Goal: Information Seeking & Learning: Check status

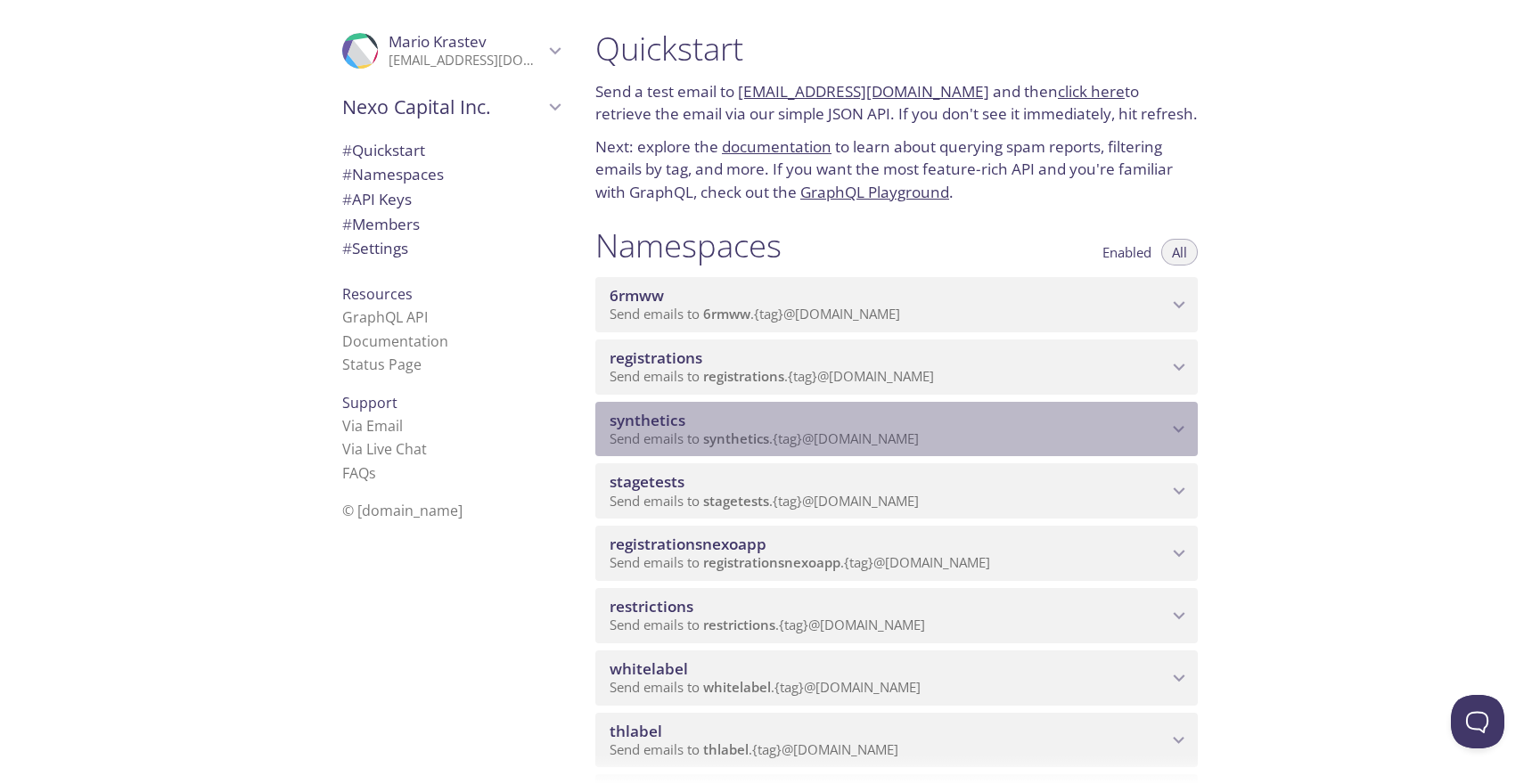
click at [717, 430] on span "synthetics" at bounding box center [736, 437] width 66 height 17
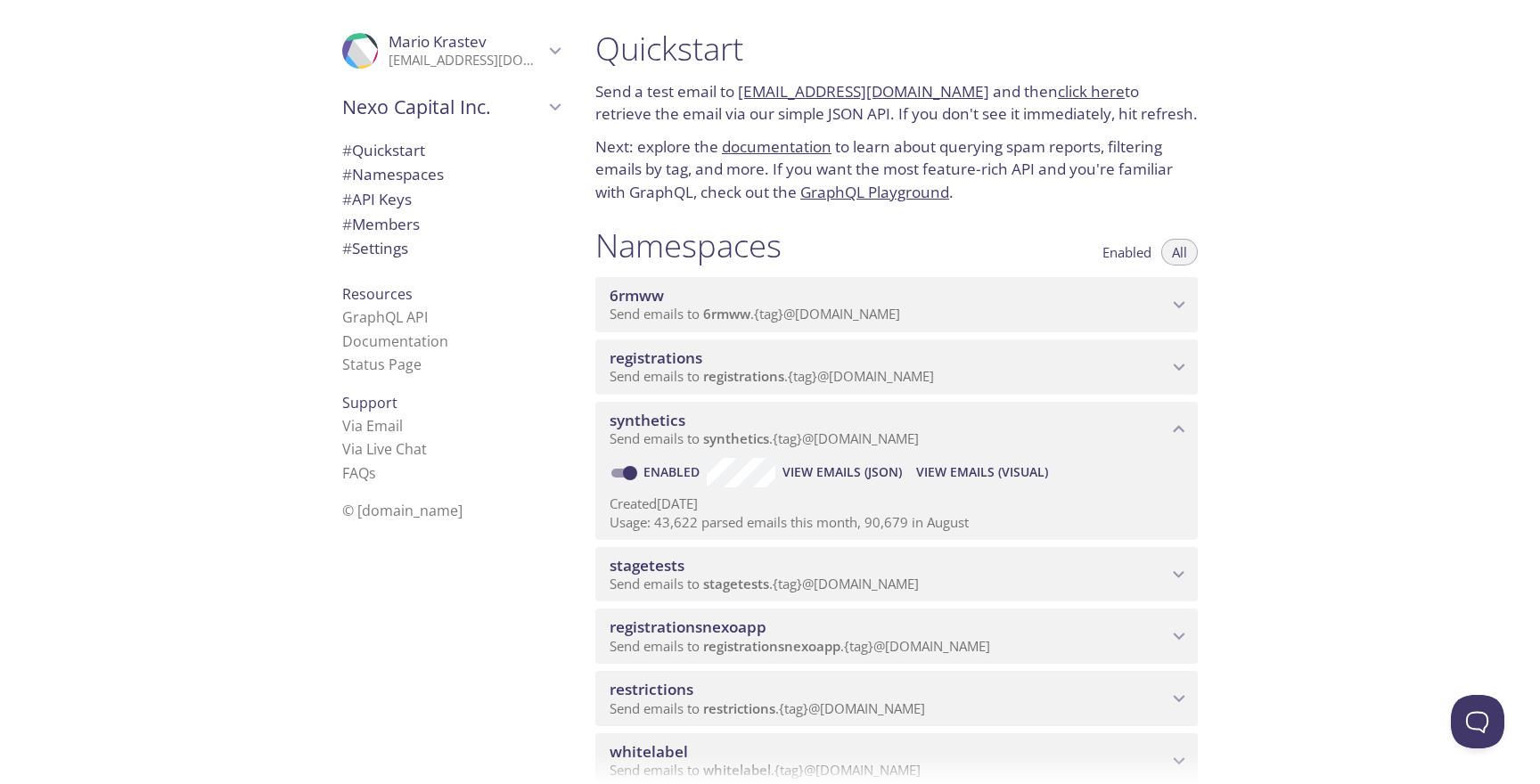
click at [768, 577] on span "stagetests" at bounding box center [736, 583] width 66 height 17
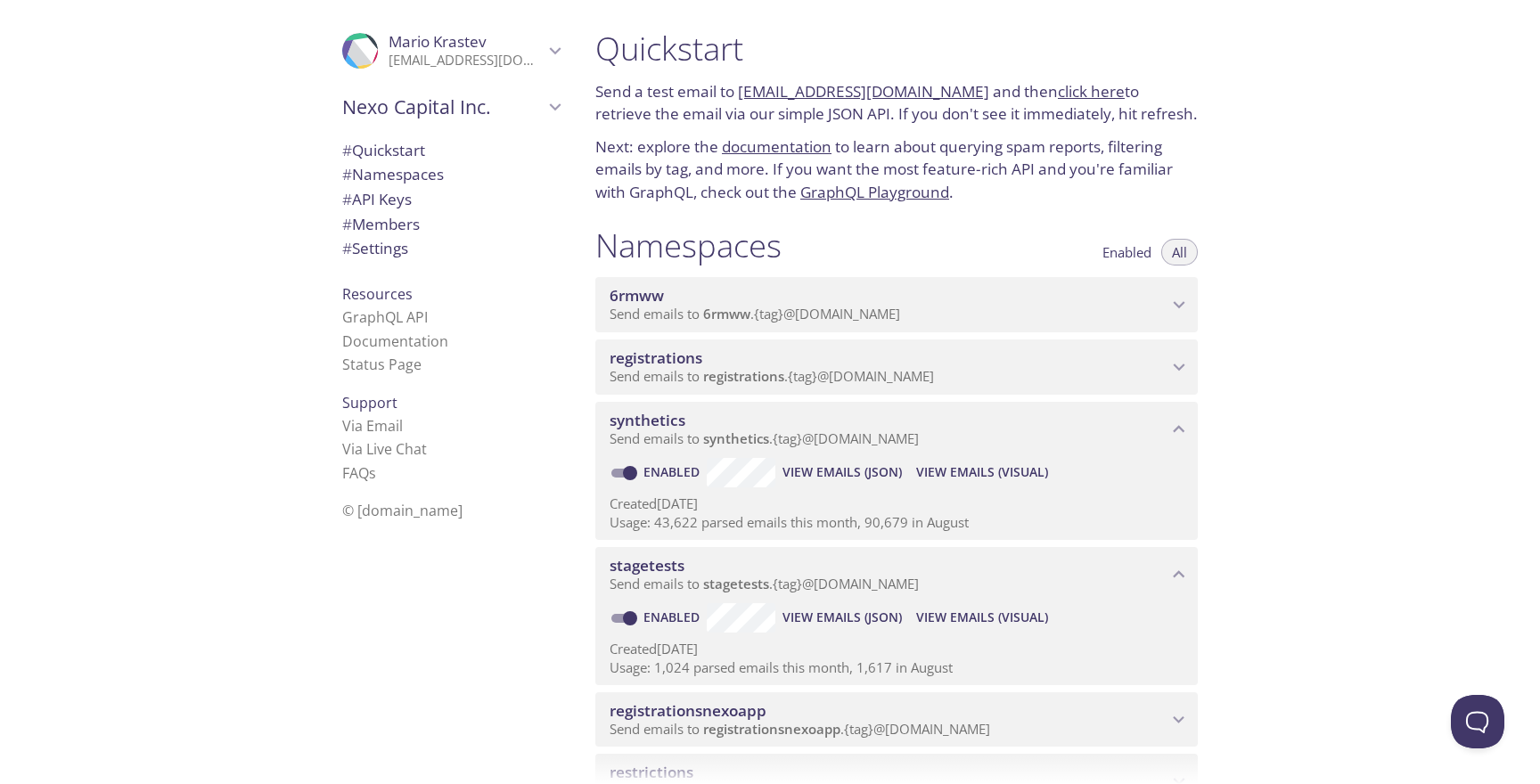
click at [941, 608] on span "View Emails (Visual)" at bounding box center [981, 617] width 131 height 21
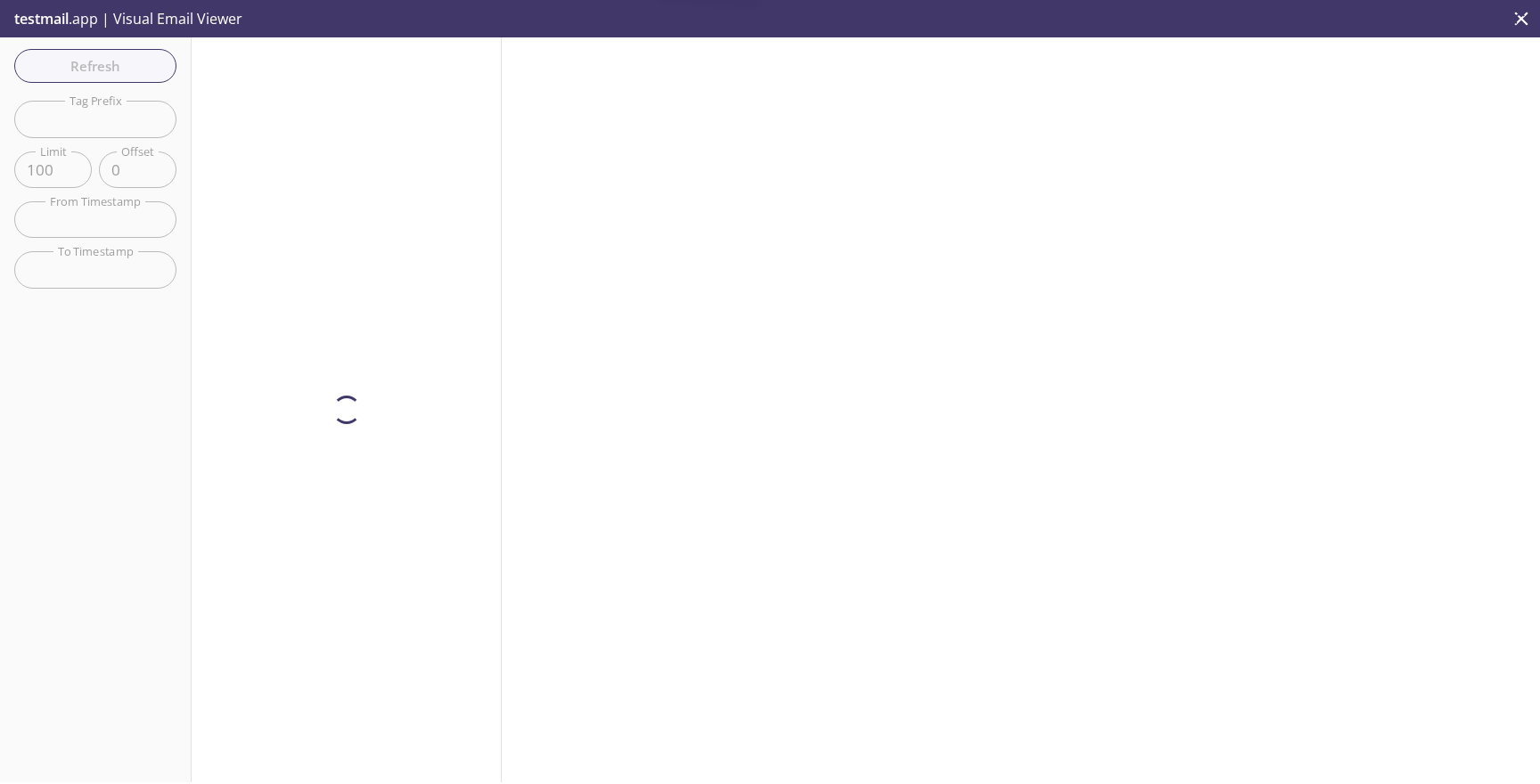
click at [130, 128] on input "text" at bounding box center [96, 119] width 162 height 37
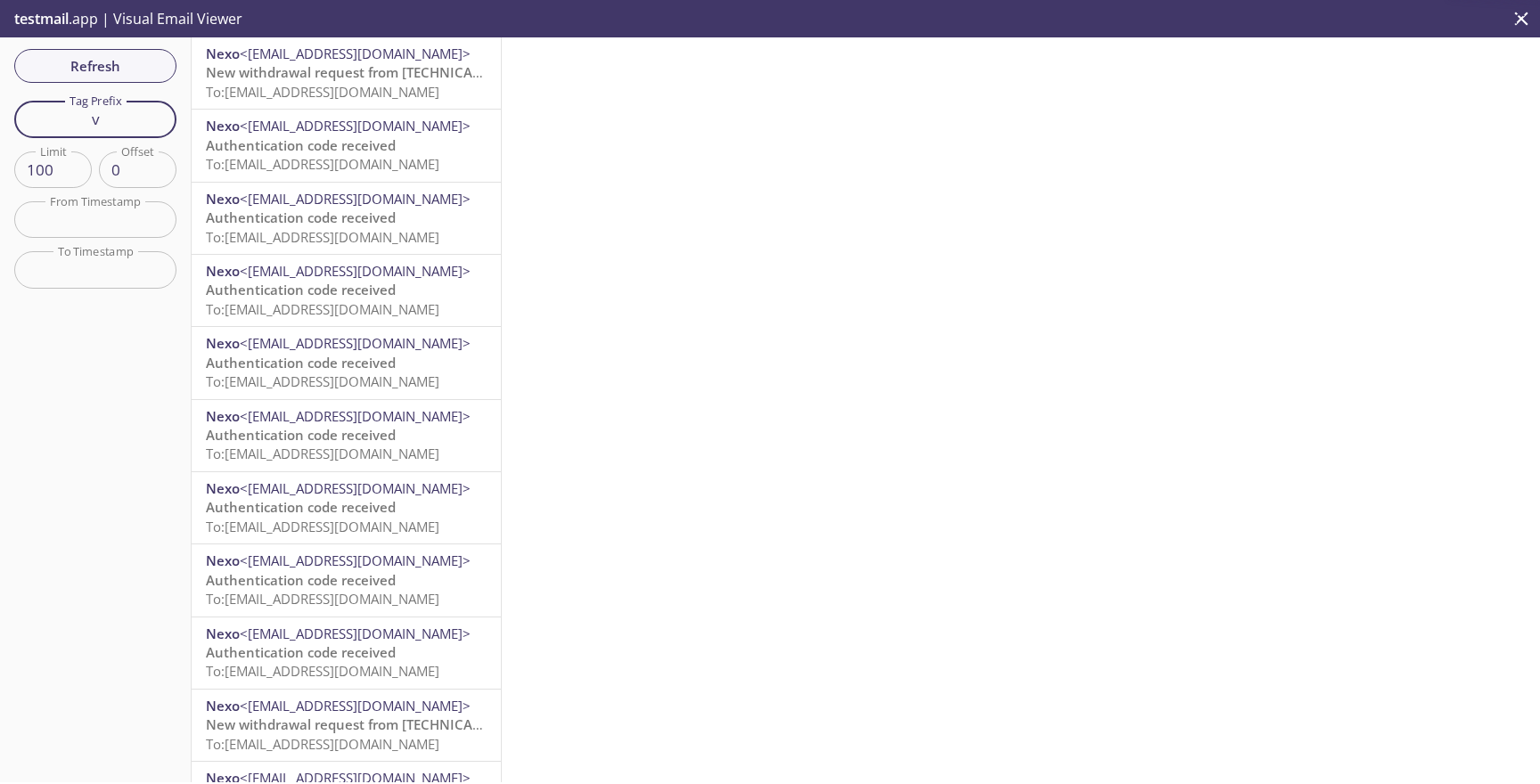
type input "v"
click at [315, 58] on span "<[EMAIL_ADDRESS][DOMAIN_NAME]>" at bounding box center [355, 52] width 231 height 17
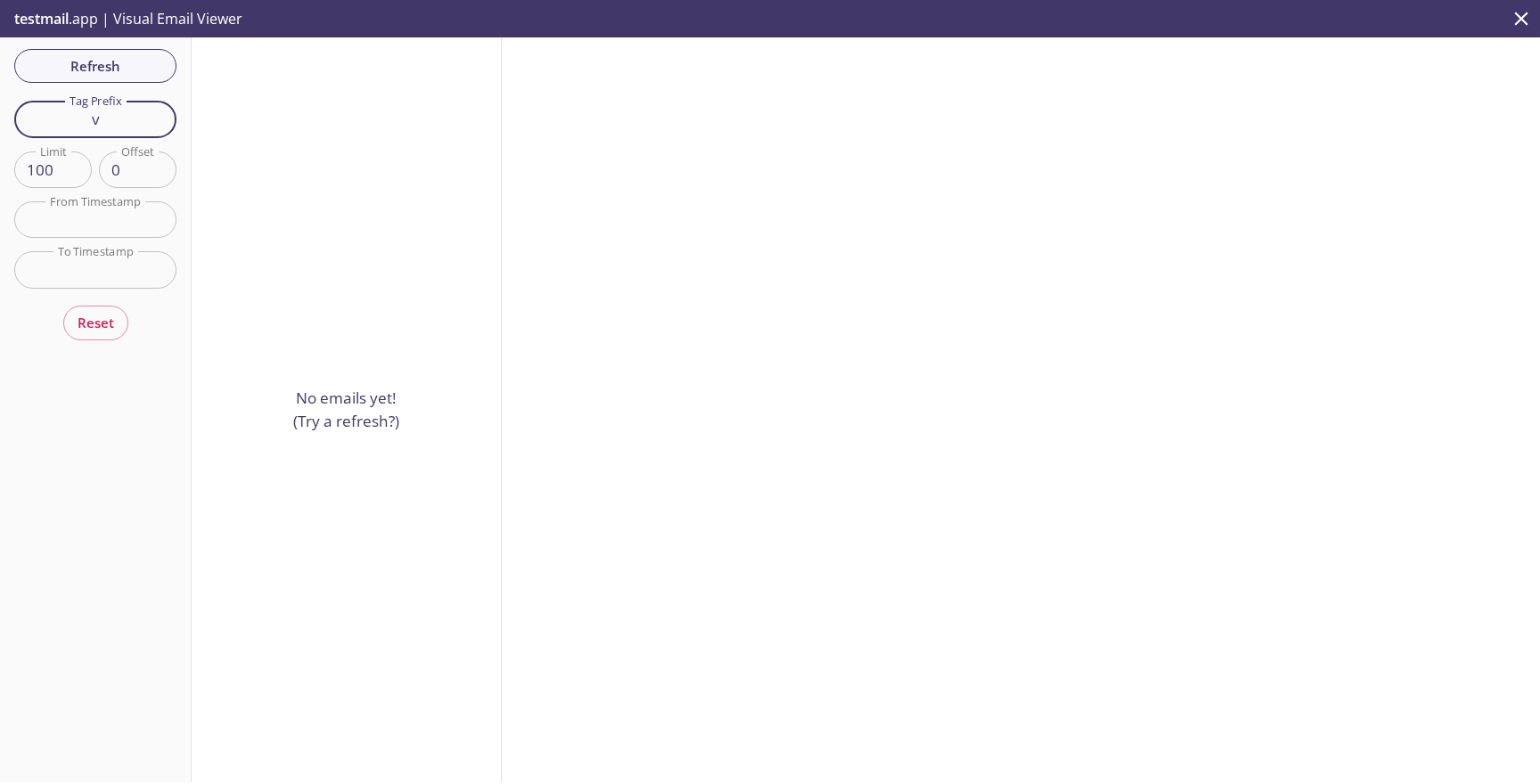
click at [139, 130] on input "v" at bounding box center [96, 119] width 162 height 37
click at [142, 72] on span "Refresh" at bounding box center [95, 65] width 133 height 23
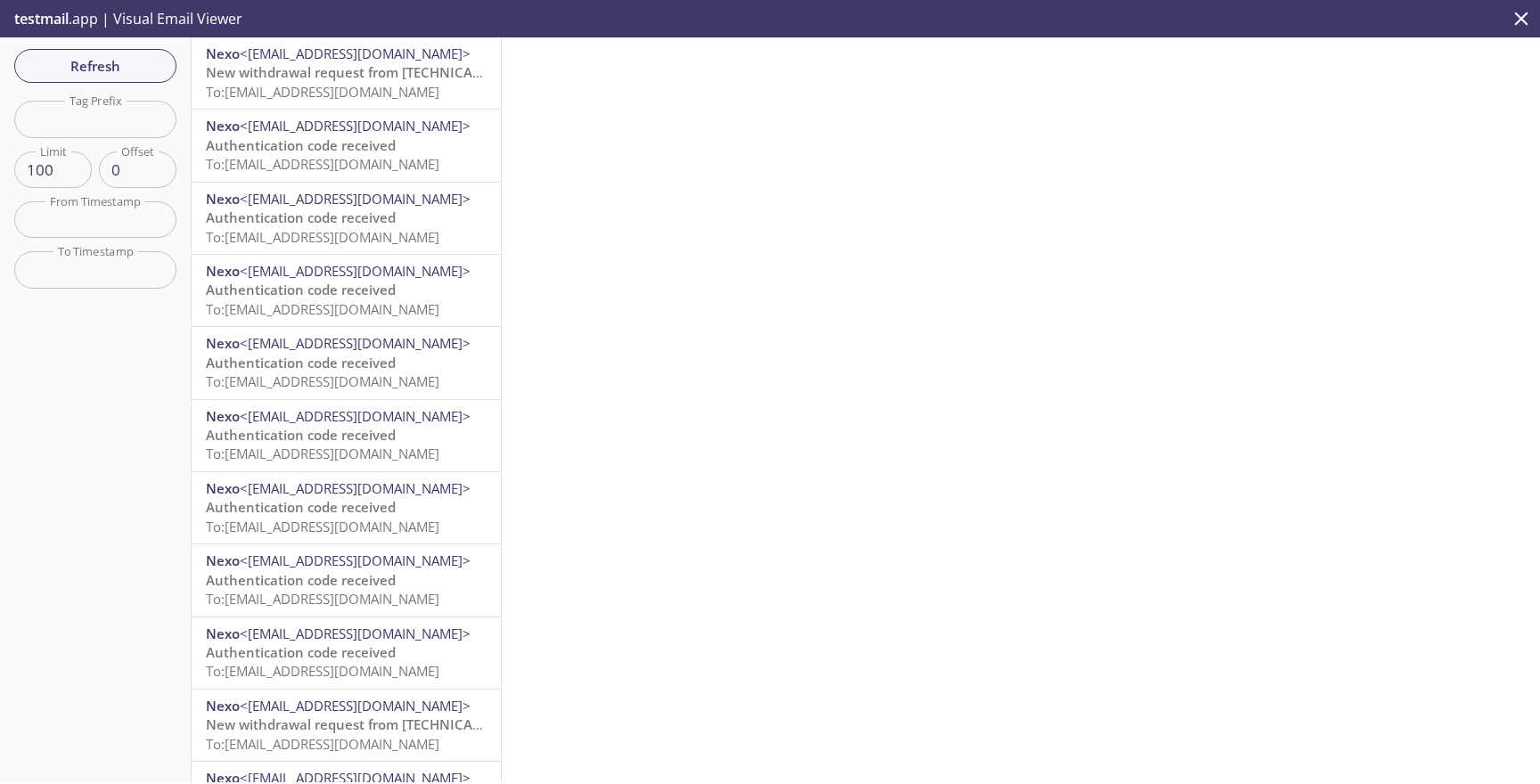
click at [323, 93] on span "To: [EMAIL_ADDRESS][DOMAIN_NAME]" at bounding box center [323, 91] width 234 height 17
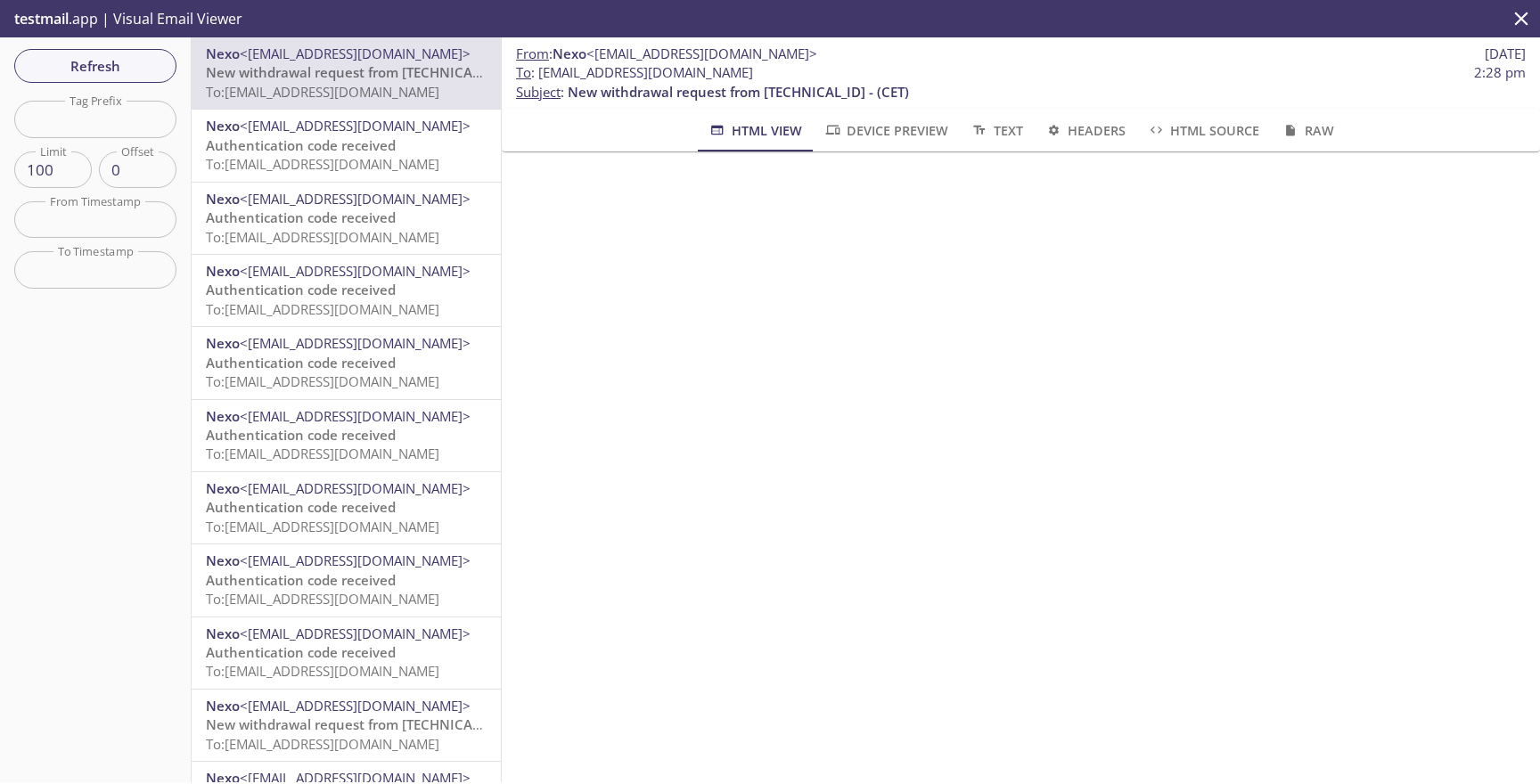
drag, startPoint x: 540, startPoint y: 73, endPoint x: 798, endPoint y: 72, distance: 258.0
click at [798, 72] on span "To : [EMAIL_ADDRESS][DOMAIN_NAME] 2:28 pm" at bounding box center [1021, 73] width 1010 height 18
copy span "[EMAIL_ADDRESS][DOMAIN_NAME]"
click at [46, 124] on input "text" at bounding box center [96, 119] width 162 height 37
paste input "[EMAIL_ADDRESS][DOMAIN_NAME]"
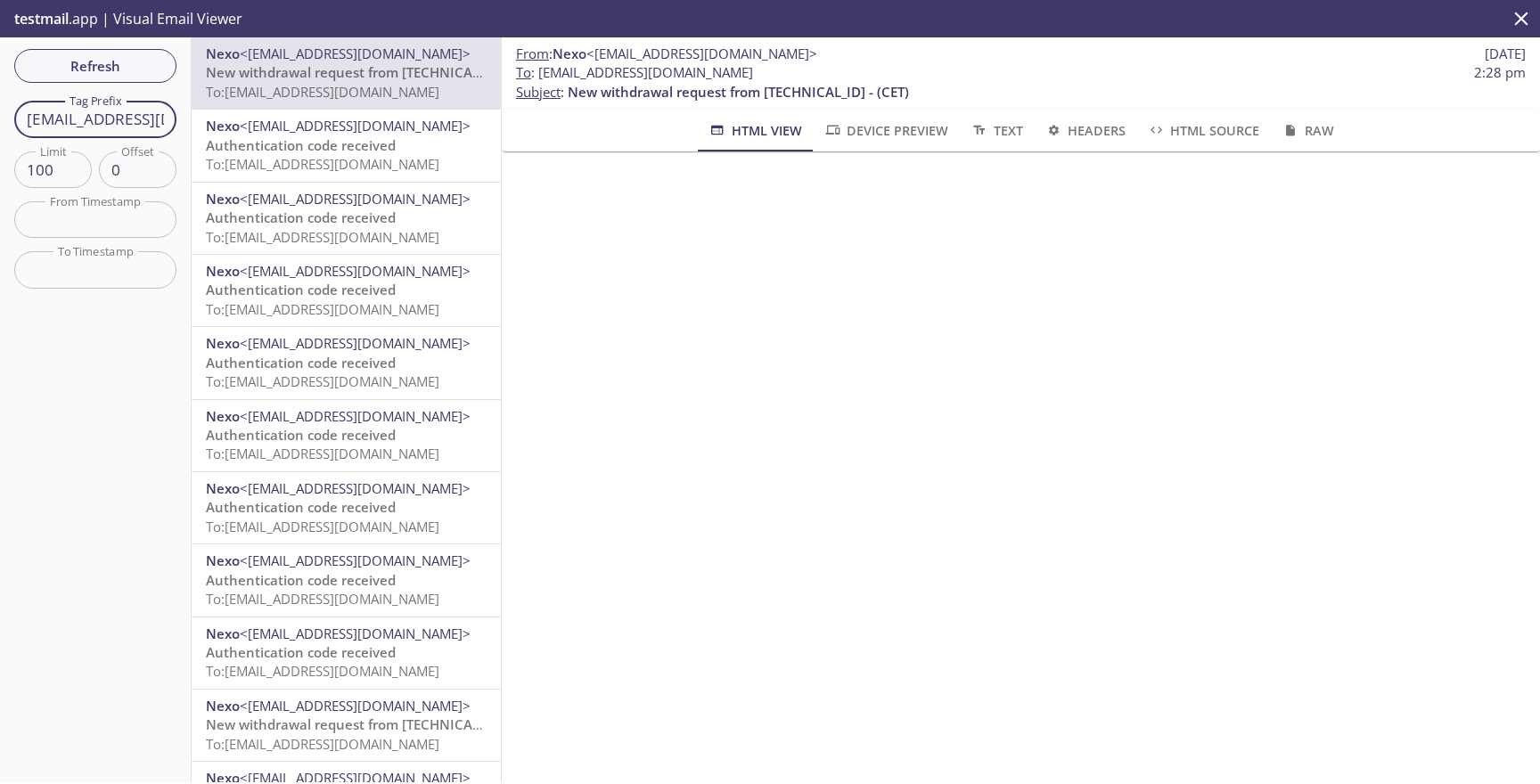
scroll to position [0, 132]
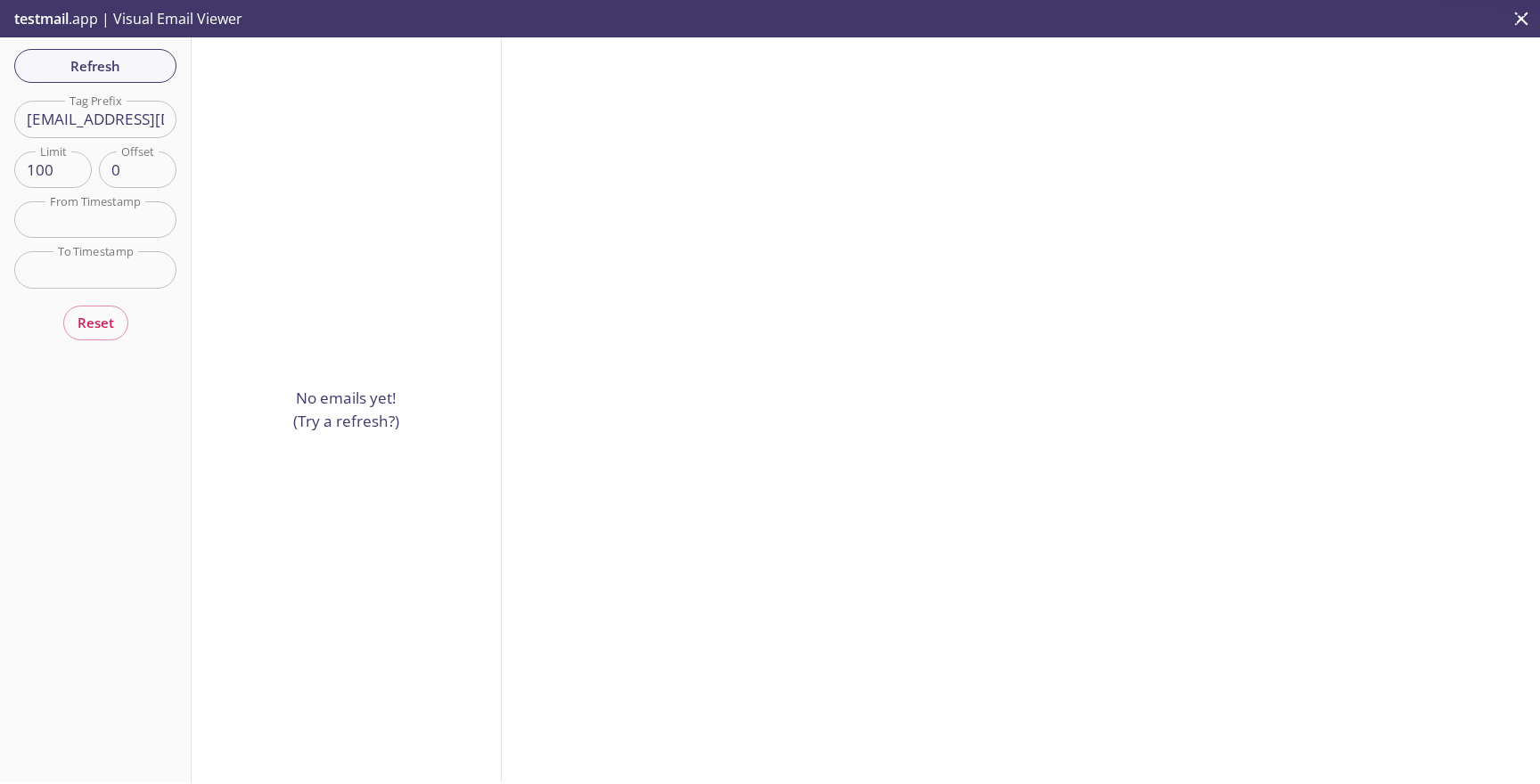
click at [118, 119] on input "[EMAIL_ADDRESS][DOMAIN_NAME]" at bounding box center [96, 119] width 162 height 37
type input "veveve"
click at [140, 72] on span "Refresh" at bounding box center [95, 65] width 133 height 23
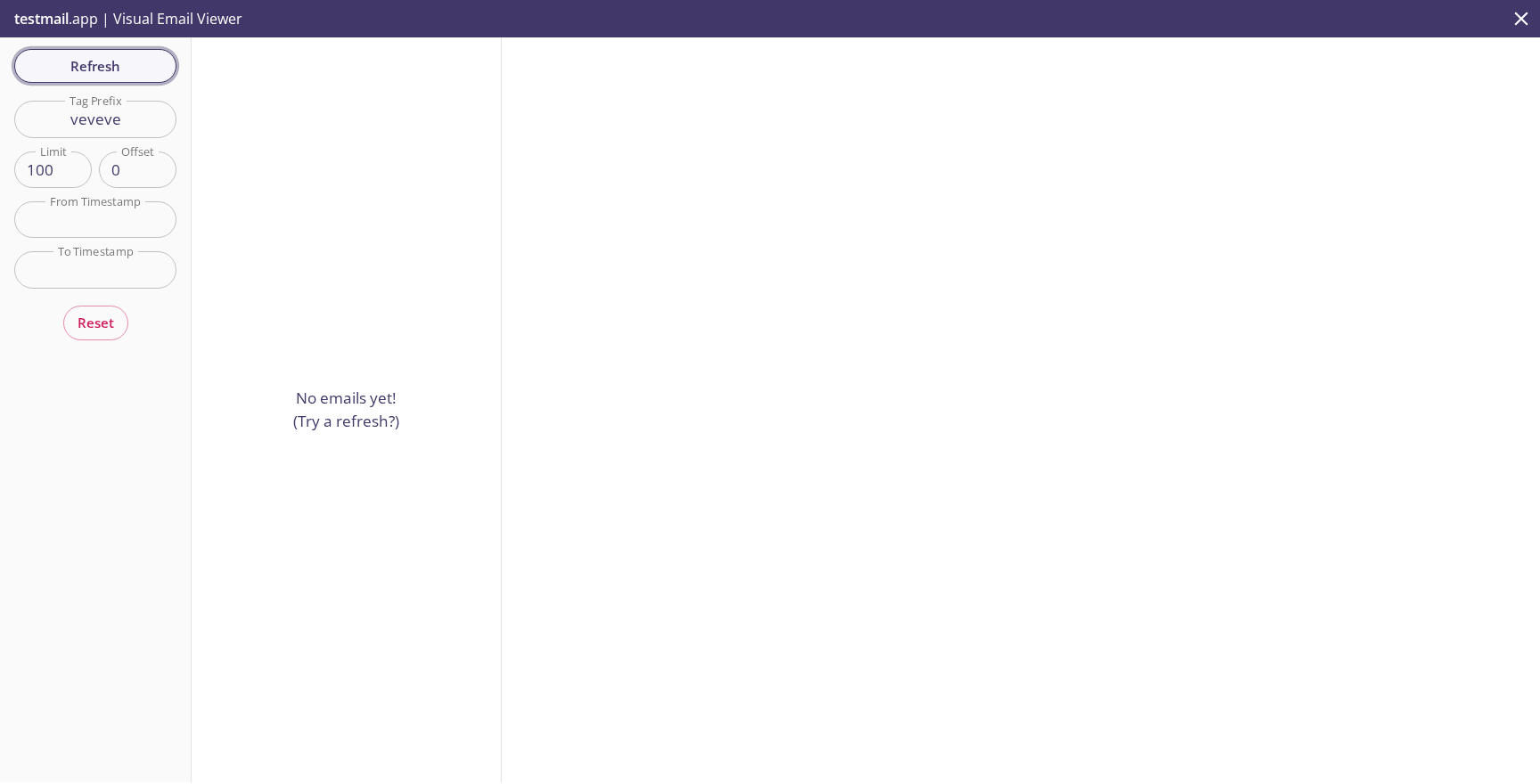
click at [98, 76] on span "Refresh" at bounding box center [95, 65] width 133 height 23
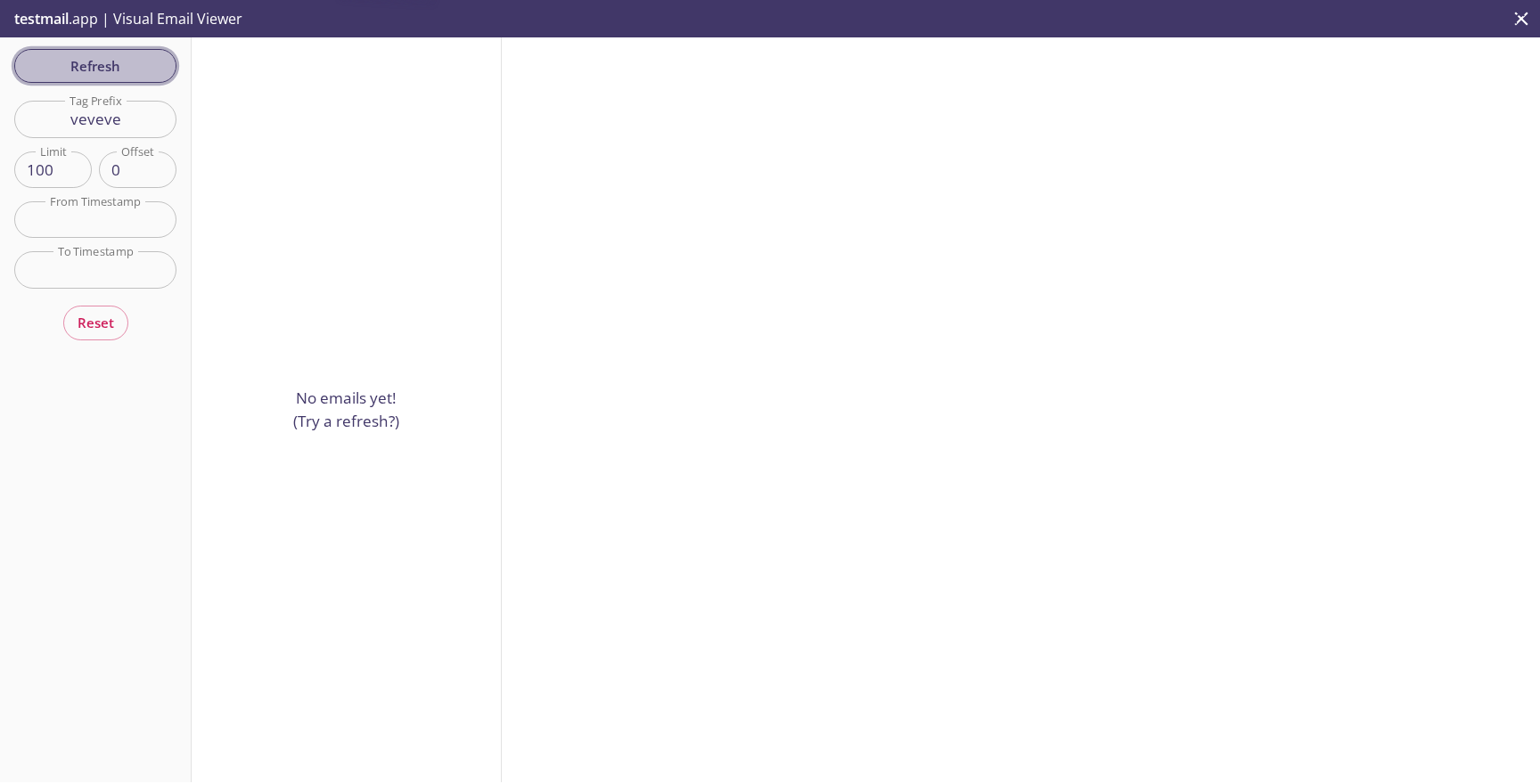
click at [98, 76] on span "Refresh" at bounding box center [95, 65] width 133 height 23
click at [98, 76] on div "Refresh Filters Tag Prefix veveve Tag Prefix Limit 100 Limit Offset 0 Offset Fr…" at bounding box center [96, 410] width 191 height 744
click at [158, 114] on input "veveve" at bounding box center [96, 119] width 162 height 37
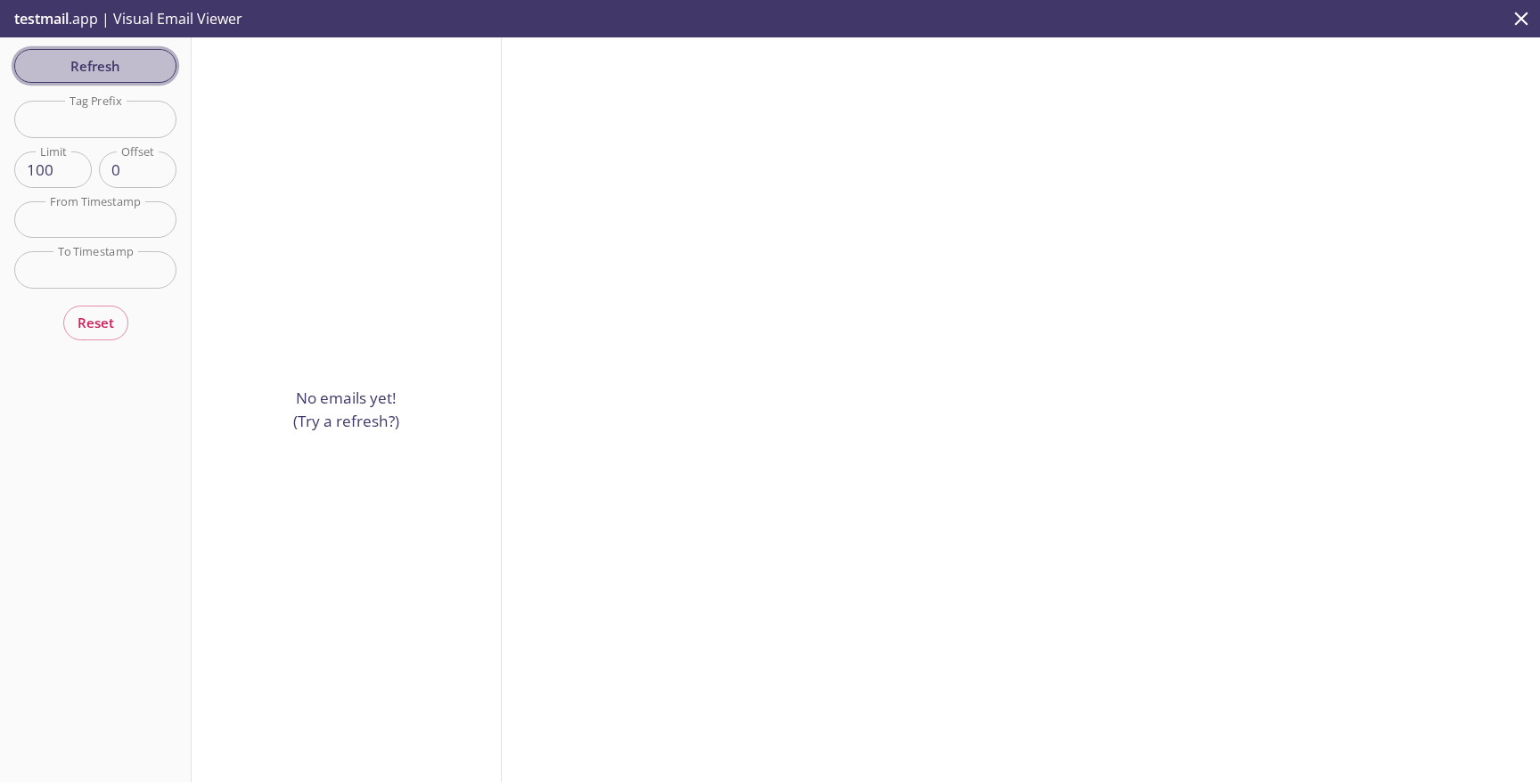
click at [75, 58] on span "Refresh" at bounding box center [95, 65] width 133 height 23
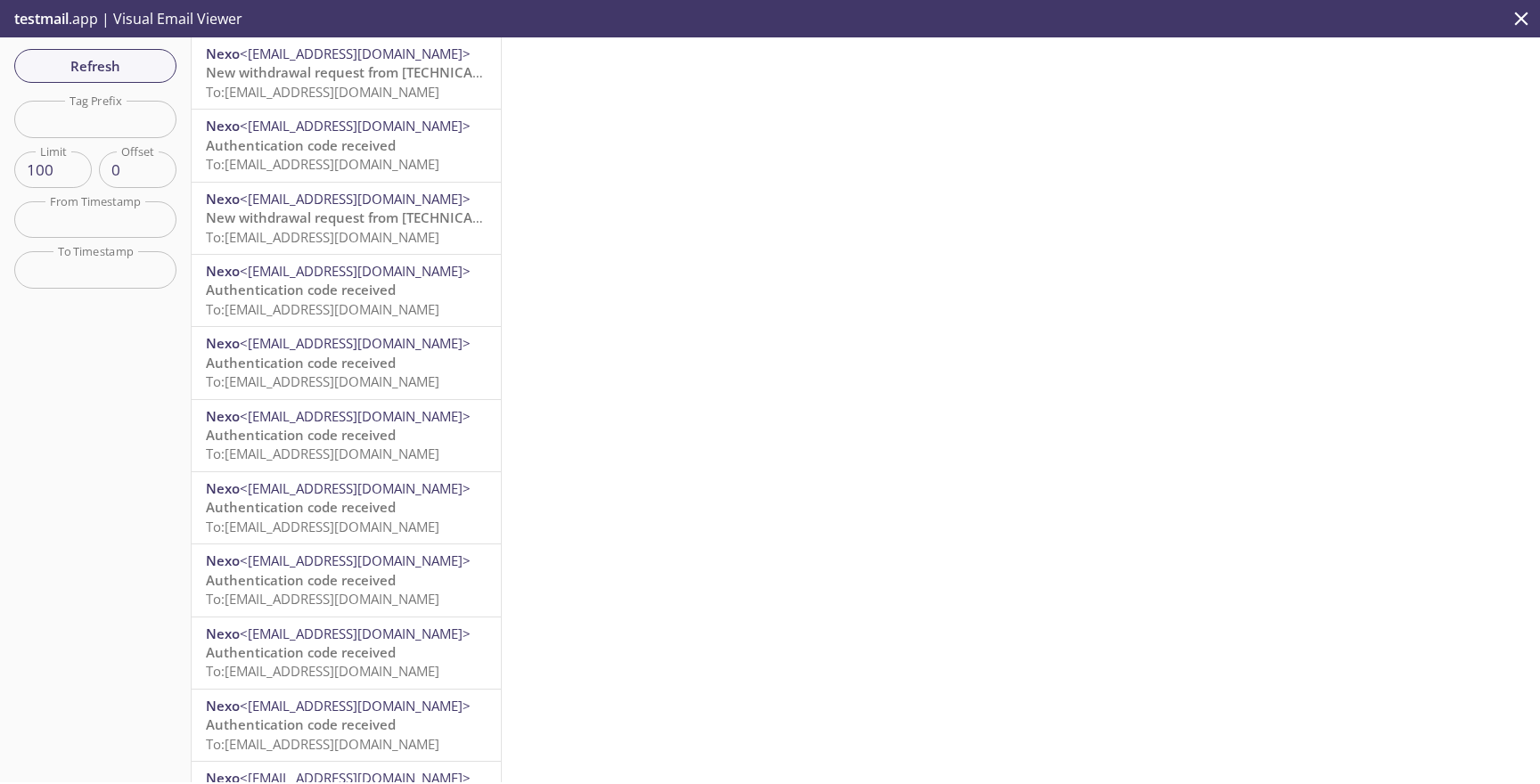
click at [404, 439] on p "Authentication code received To: [EMAIL_ADDRESS][DOMAIN_NAME]" at bounding box center [346, 445] width 280 height 39
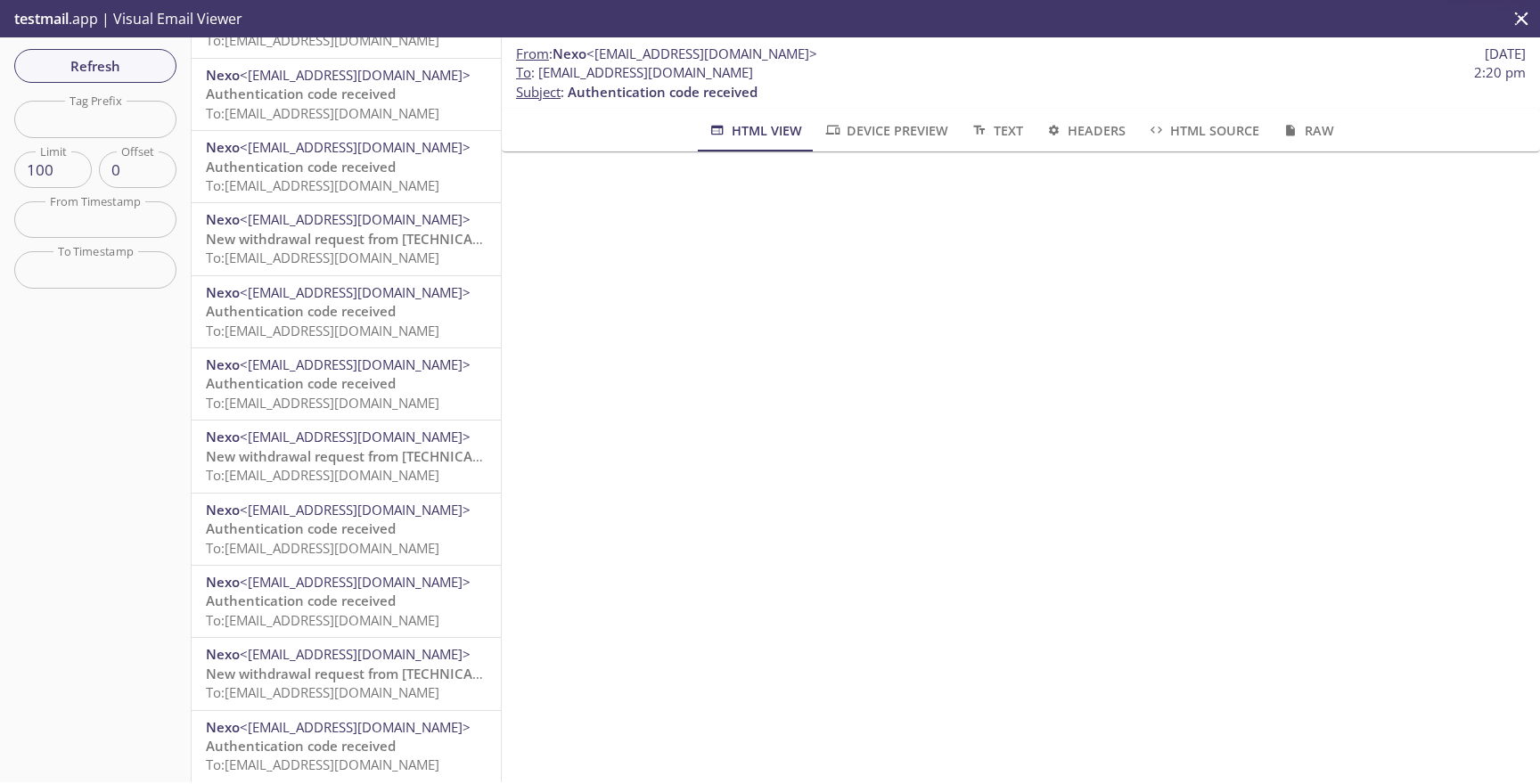
scroll to position [1337, 0]
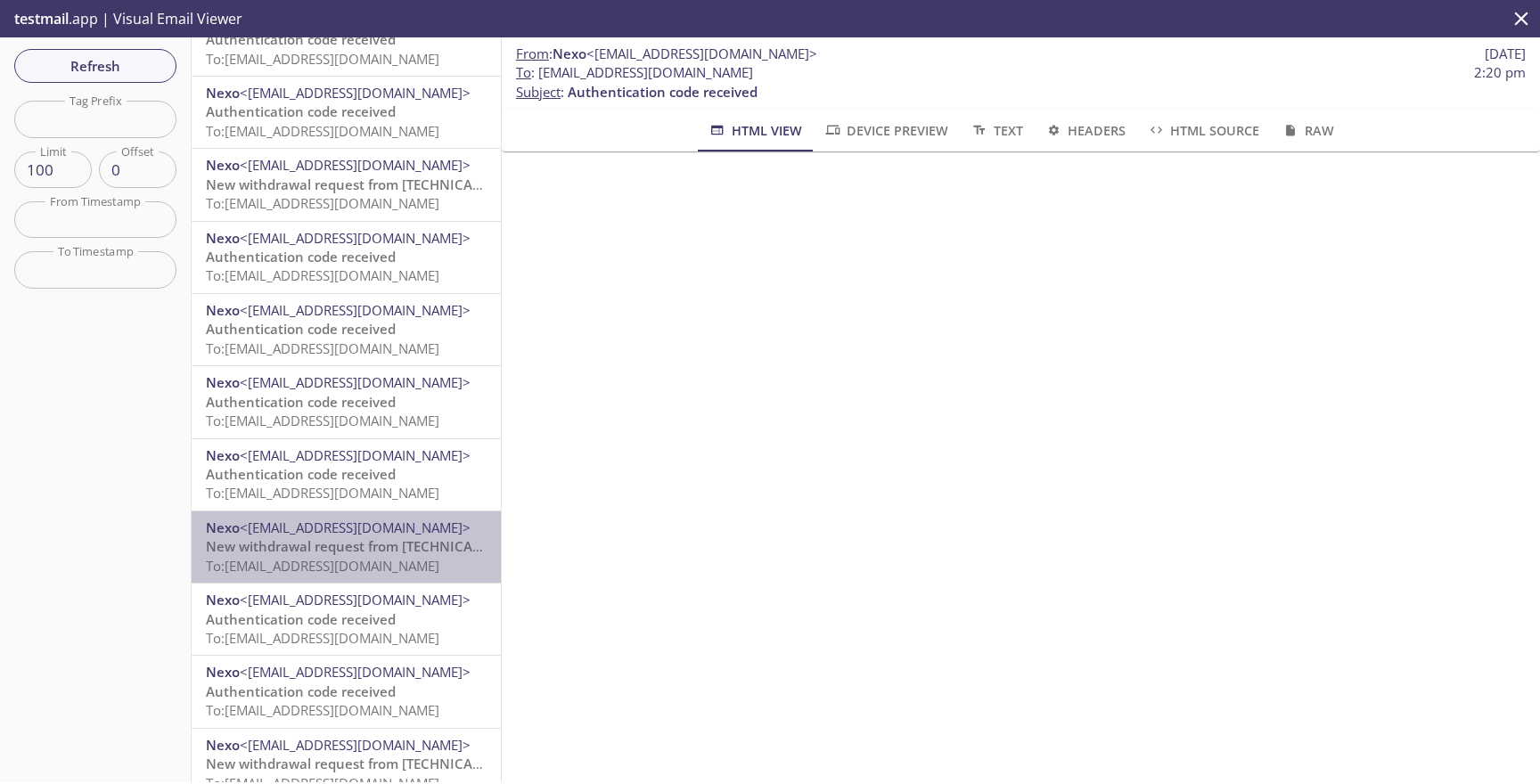
click at [455, 582] on div "Nexo <[EMAIL_ADDRESS][DOMAIN_NAME]> New withdrawal request from [TECHNICAL_ID] …" at bounding box center [346, 547] width 309 height 72
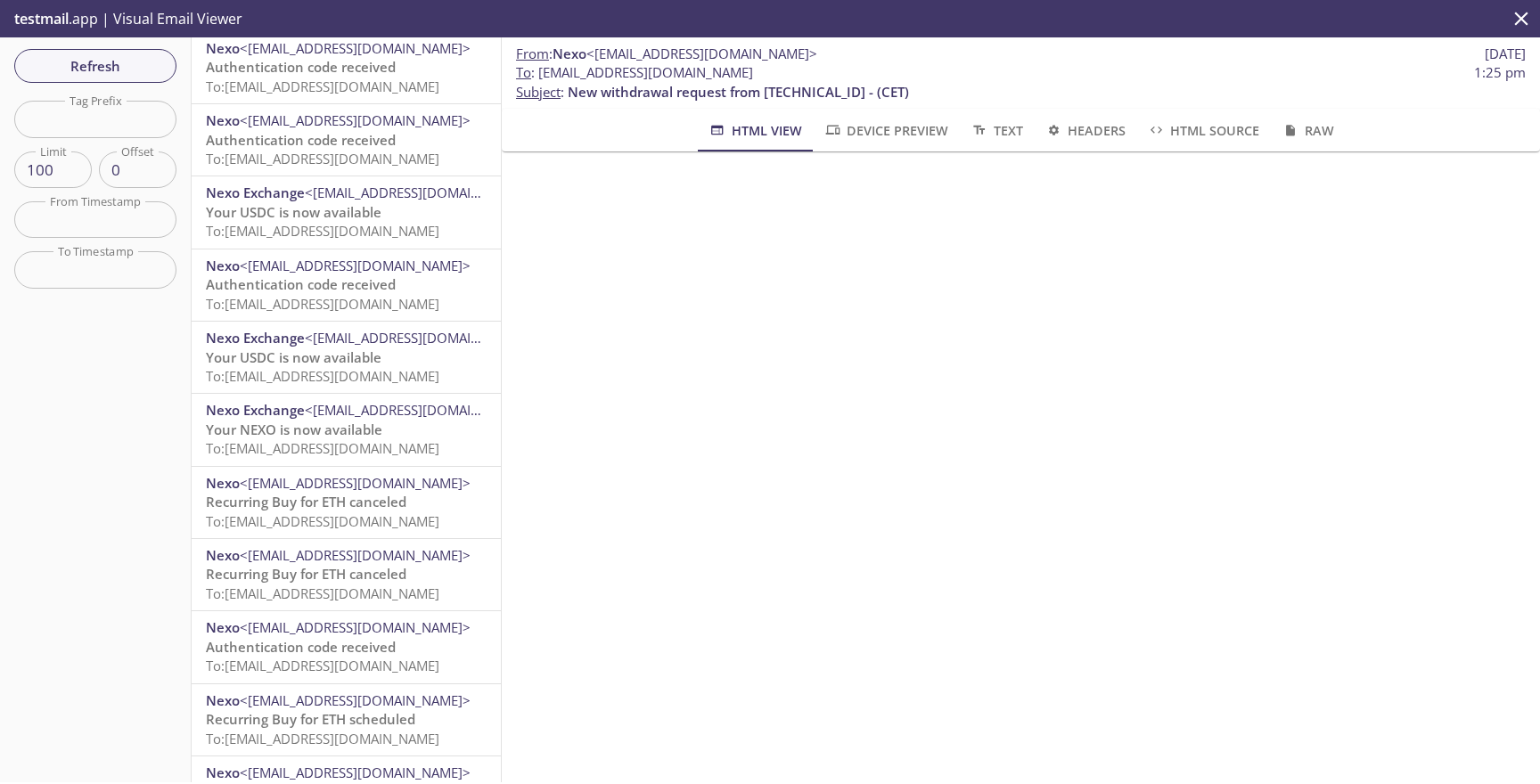
scroll to position [6534, 0]
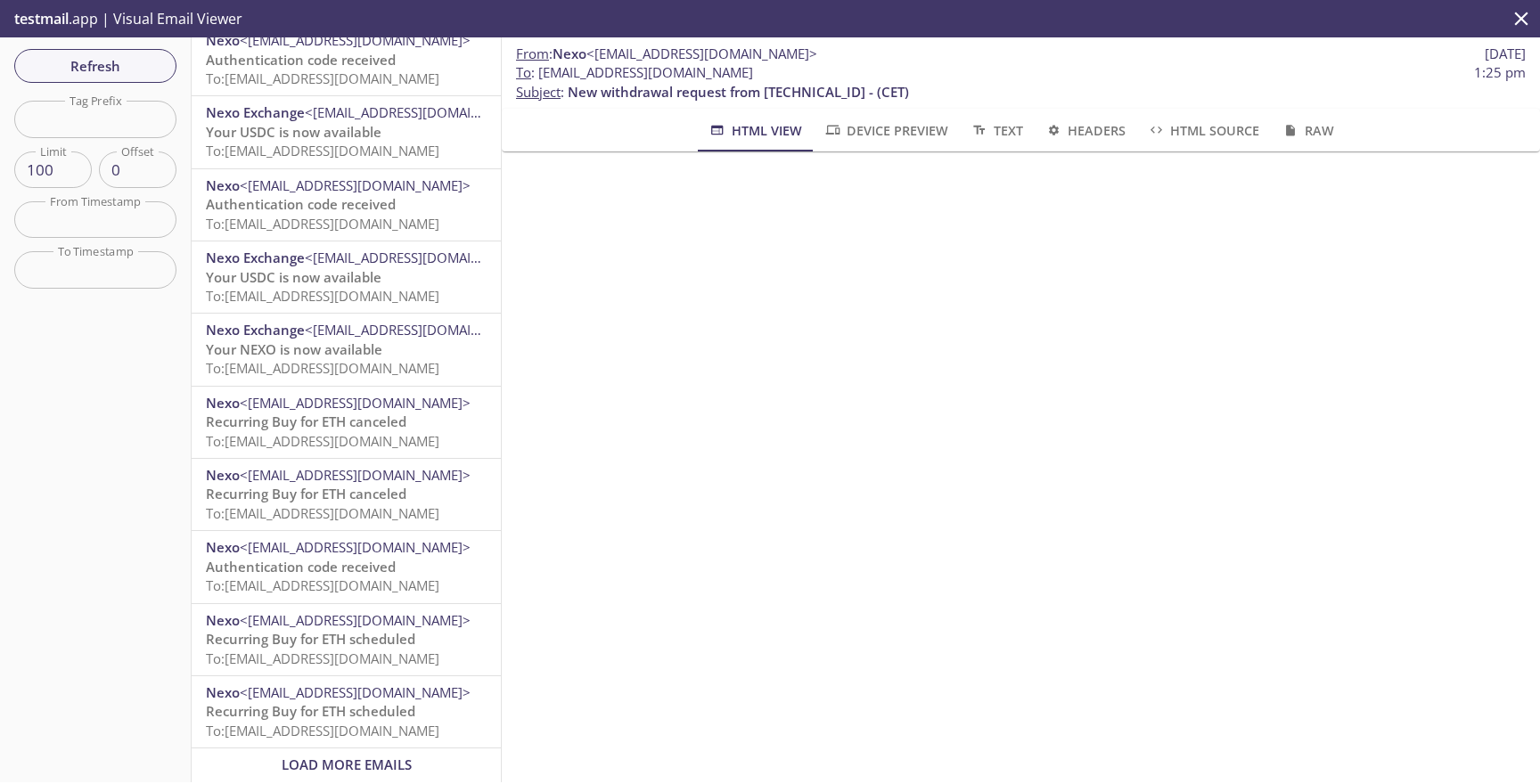
click at [432, 505] on span "To: [EMAIL_ADDRESS][DOMAIN_NAME]" at bounding box center [323, 513] width 234 height 17
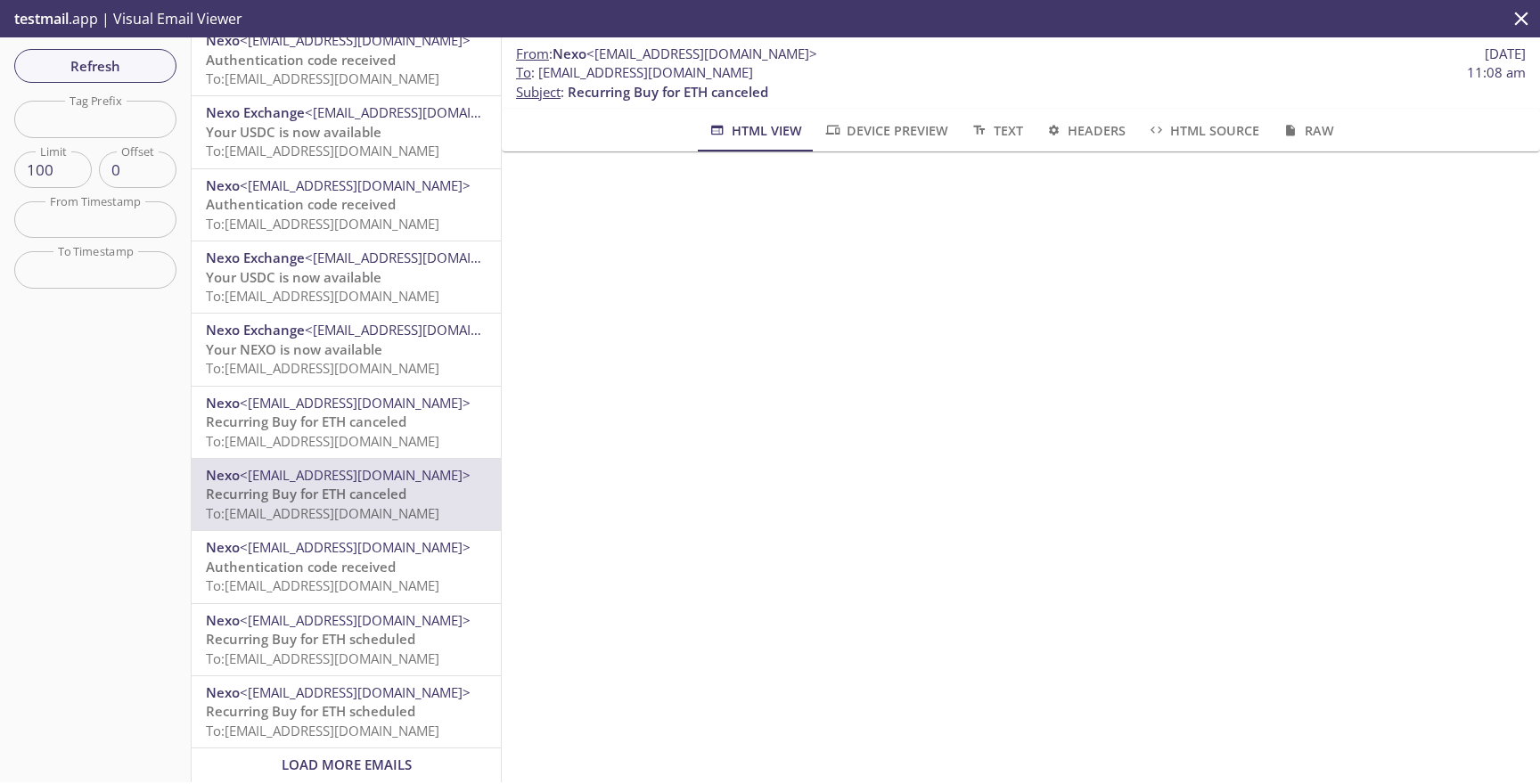
drag, startPoint x: 824, startPoint y: 75, endPoint x: 536, endPoint y: 73, distance: 288.0
click at [536, 73] on span "To : [EMAIL_ADDRESS][DOMAIN_NAME] 11:08 am" at bounding box center [1021, 73] width 1010 height 18
click at [690, 64] on span "To : [EMAIL_ADDRESS][DOMAIN_NAME]" at bounding box center [634, 73] width 237 height 18
drag, startPoint x: 839, startPoint y: 67, endPoint x: 538, endPoint y: 67, distance: 301.0
click at [538, 67] on span "To : [EMAIL_ADDRESS][DOMAIN_NAME] 11:08 am" at bounding box center [1021, 73] width 1010 height 18
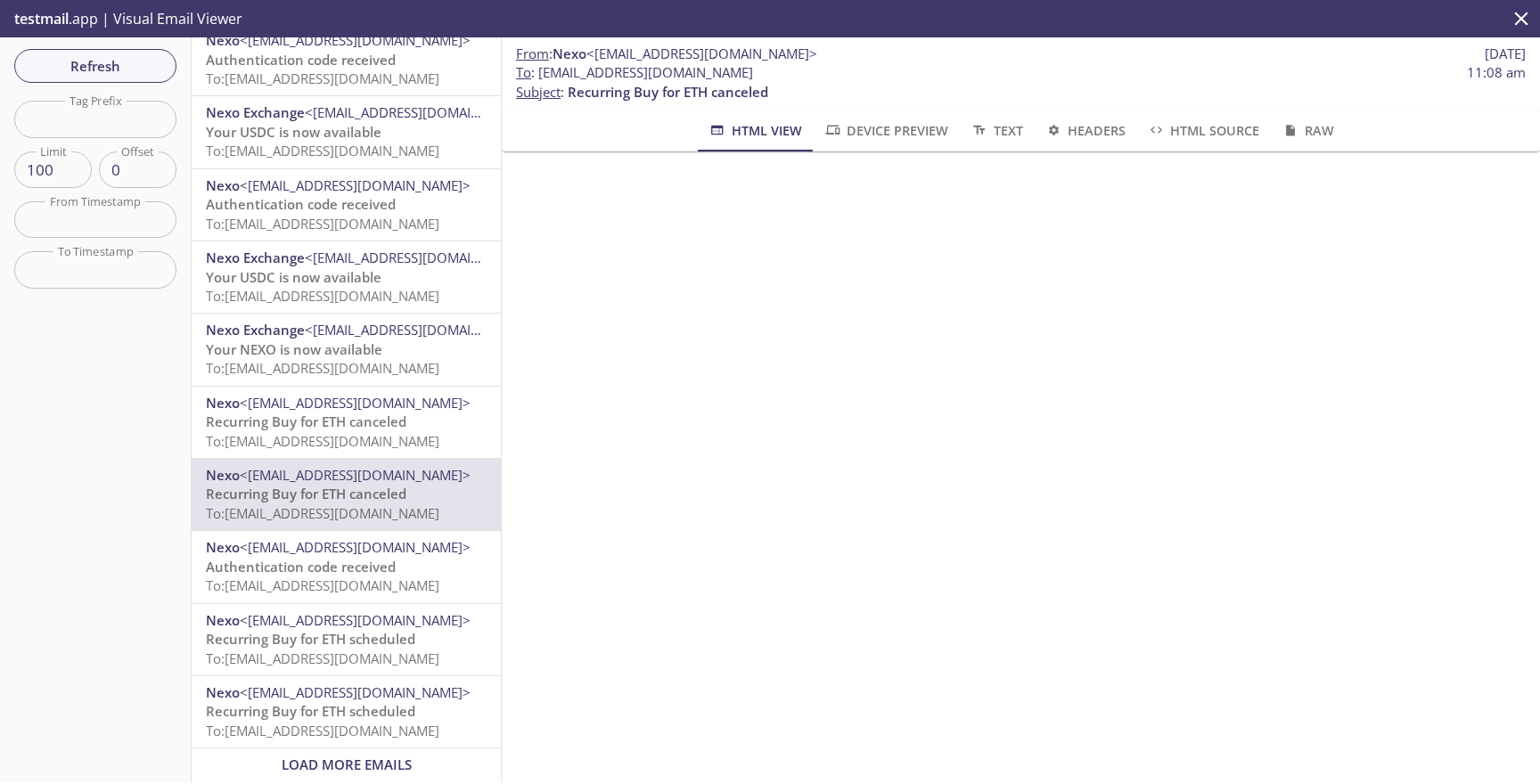
copy span "[EMAIL_ADDRESS][DOMAIN_NAME]"
click at [138, 105] on input "text" at bounding box center [96, 119] width 162 height 37
drag, startPoint x: 840, startPoint y: 74, endPoint x: 538, endPoint y: 73, distance: 302.0
click at [538, 73] on span "To : [EMAIL_ADDRESS][DOMAIN_NAME] 11:08 am" at bounding box center [1021, 73] width 1010 height 18
copy span "[EMAIL_ADDRESS][DOMAIN_NAME]"
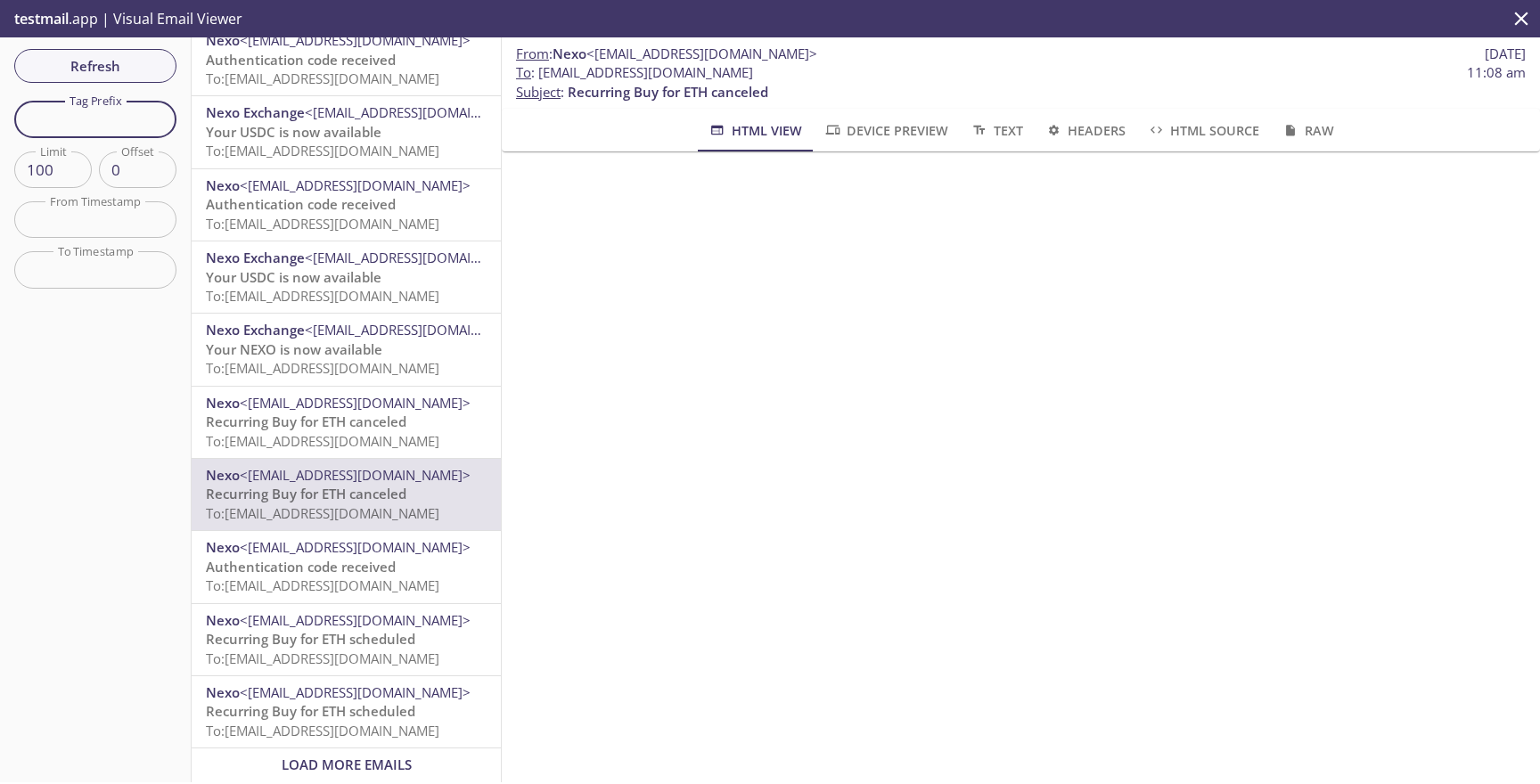
click at [143, 116] on input "text" at bounding box center [96, 119] width 162 height 37
click at [131, 63] on span "Refresh" at bounding box center [95, 65] width 133 height 23
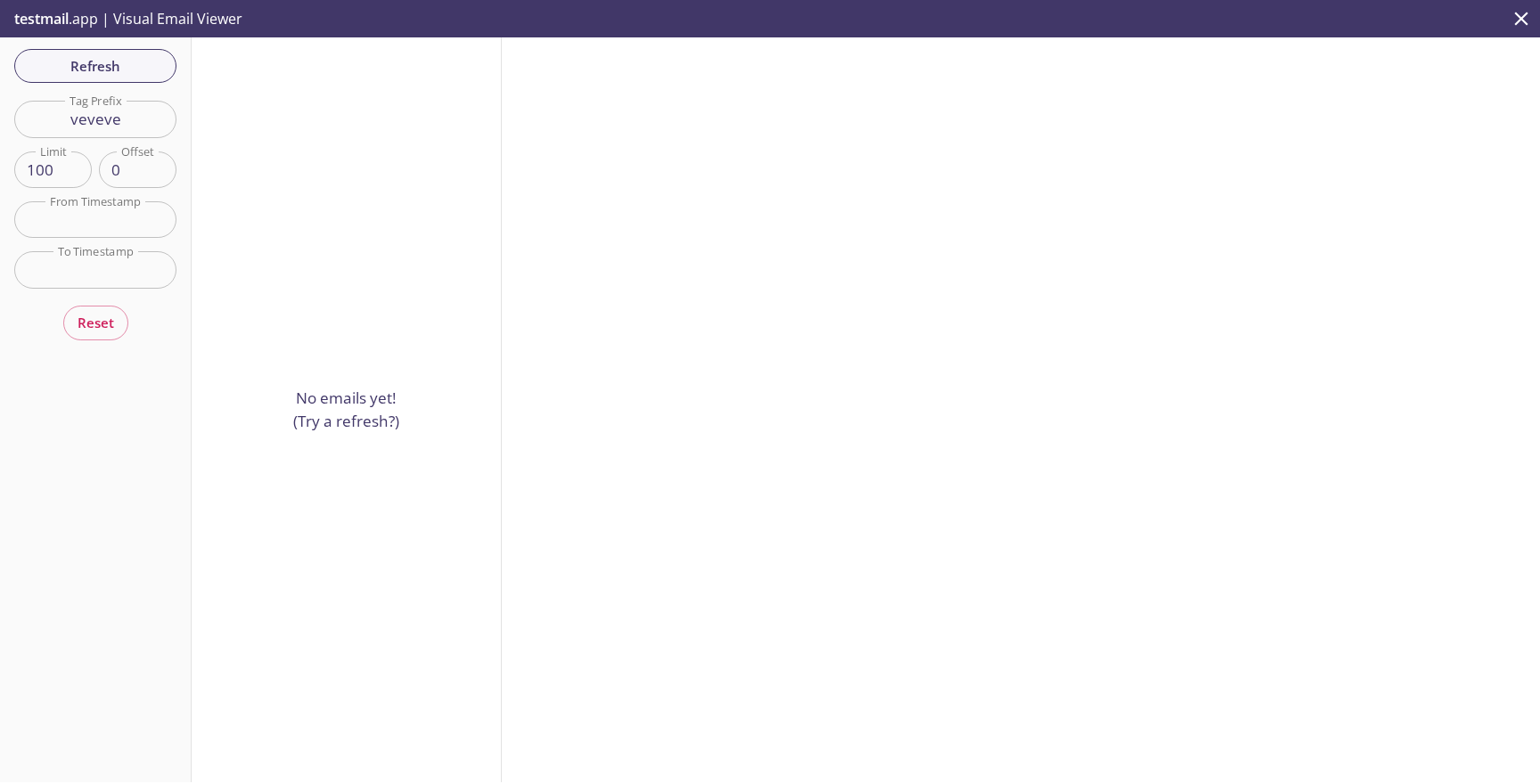
click at [130, 73] on span "Refresh" at bounding box center [95, 65] width 133 height 23
click at [147, 115] on input "veveve" at bounding box center [96, 119] width 162 height 37
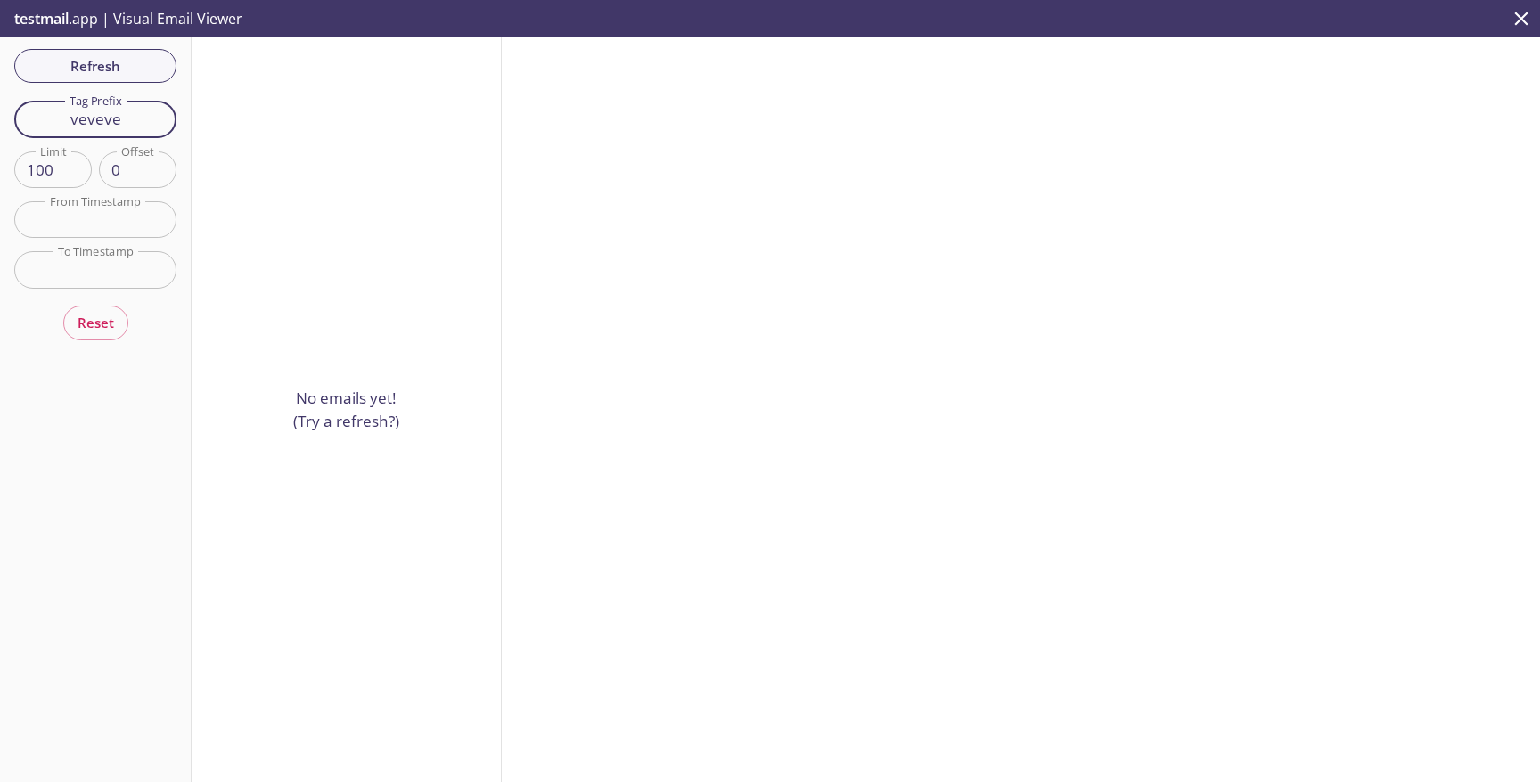
paste input "rbwithstable3"
click at [137, 73] on span "Refresh" at bounding box center [95, 65] width 133 height 23
click at [88, 79] on div "Refresh Filters Tag Prefix rbwithstable3 Tag Prefix Limit 100 Limit Offset 0 Of…" at bounding box center [96, 410] width 191 height 744
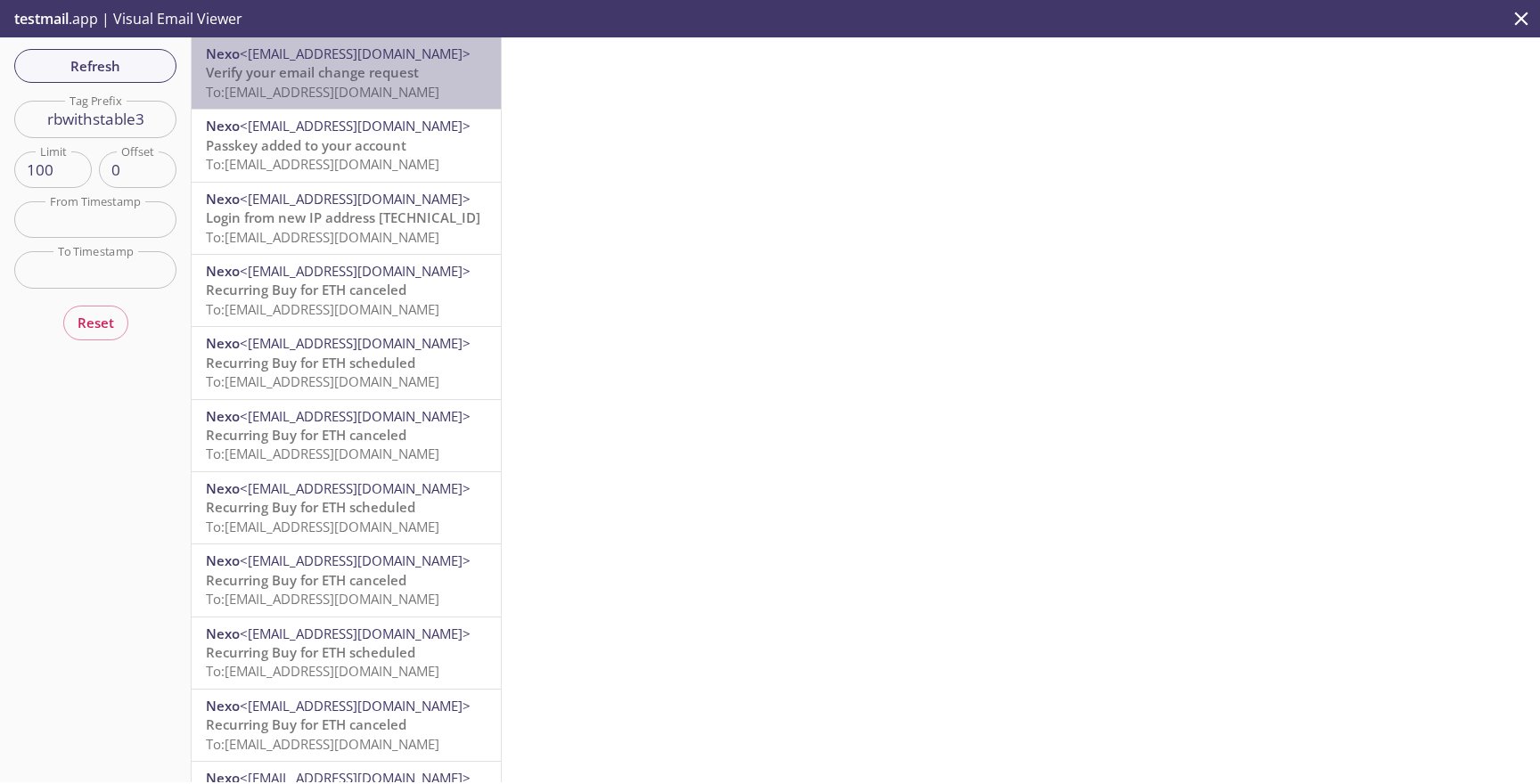
click at [305, 78] on span "Verify your email change request" at bounding box center [313, 72] width 213 height 17
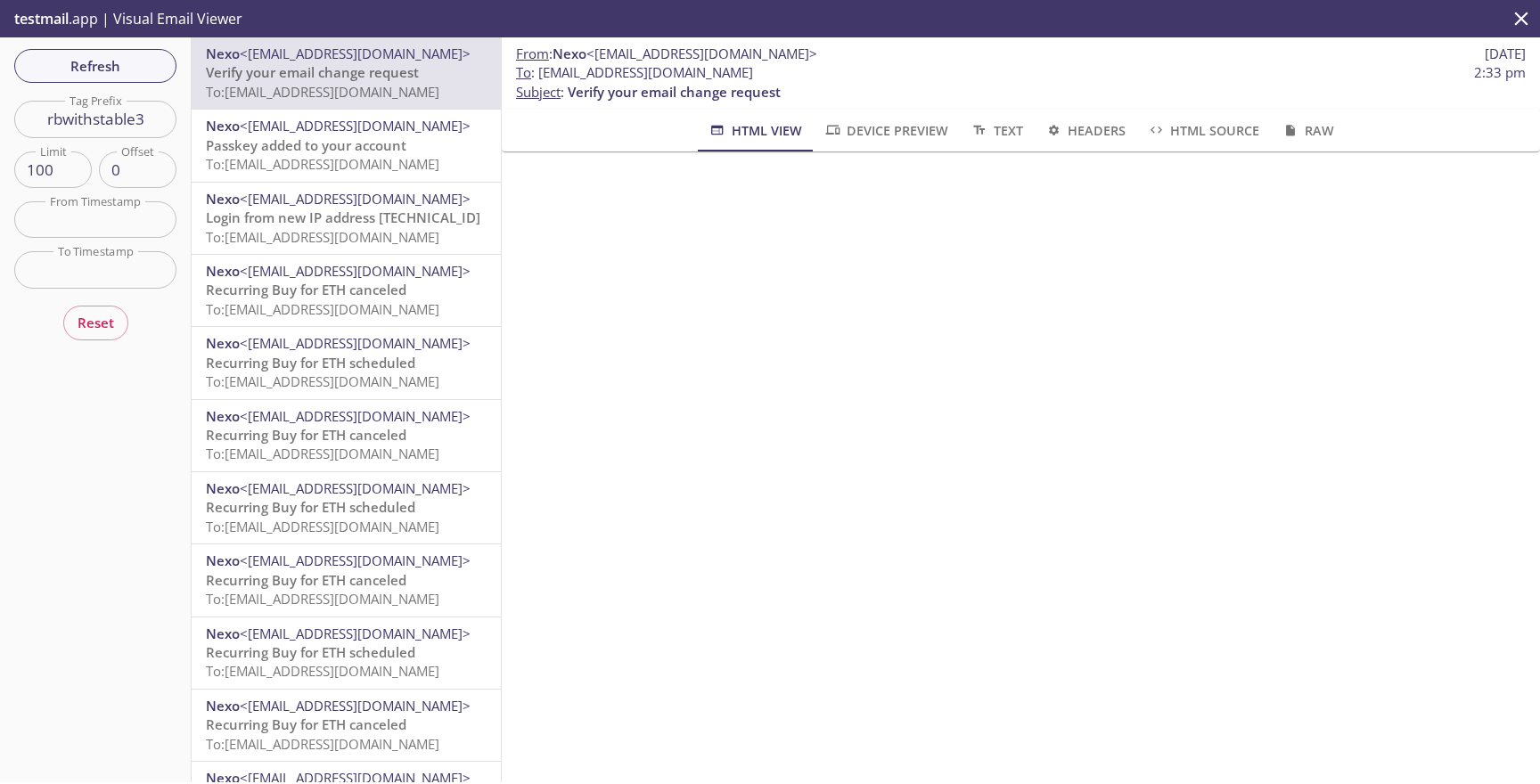
click at [135, 118] on input "rbwithstable3" at bounding box center [96, 119] width 162 height 37
click at [135, 118] on input "v" at bounding box center [96, 119] width 162 height 37
type input "veveve"
click at [141, 74] on span "Refresh" at bounding box center [95, 65] width 133 height 23
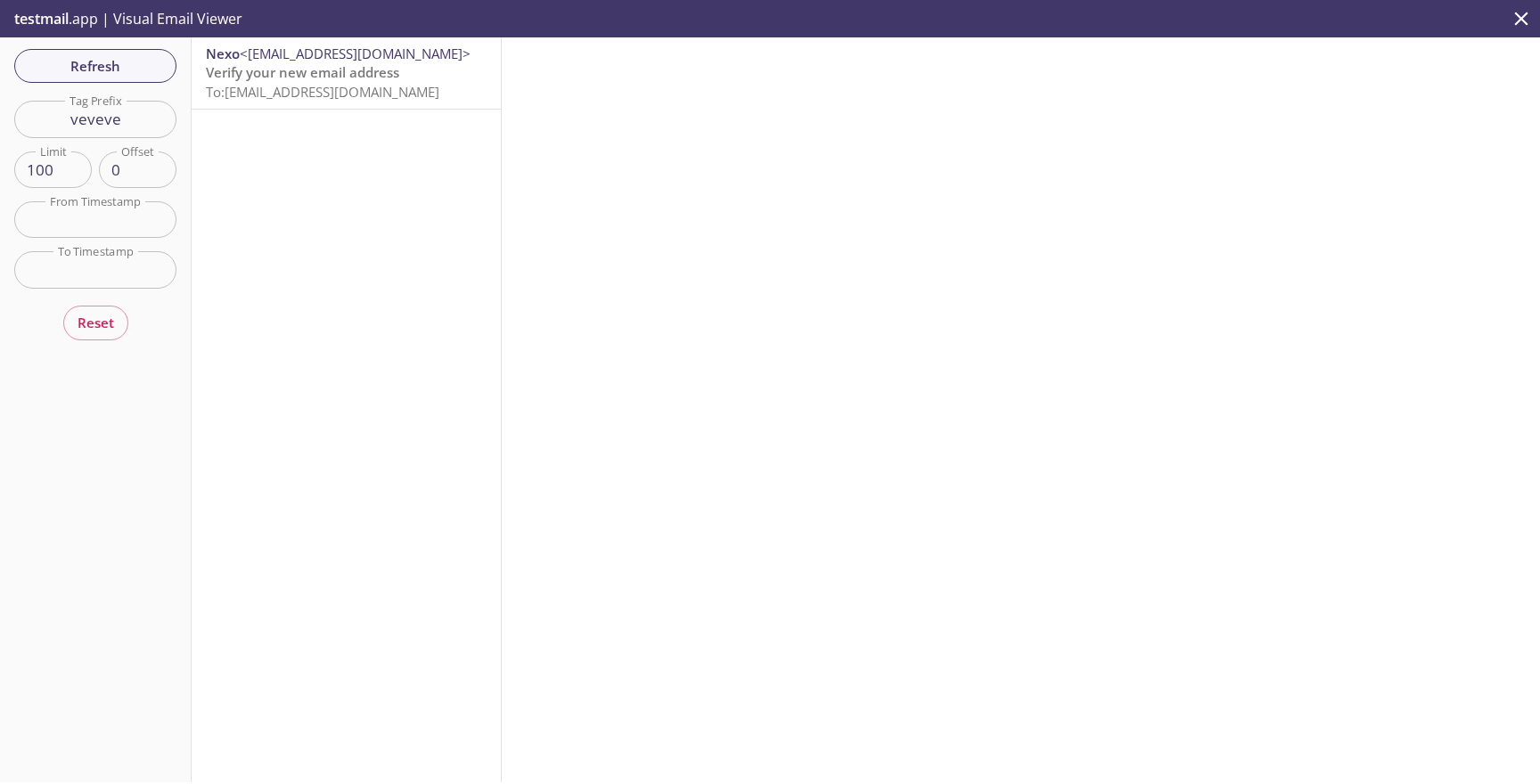
click at [415, 85] on span "To: [EMAIL_ADDRESS][DOMAIN_NAME]" at bounding box center [323, 91] width 234 height 17
